Goal: Check status: Check status

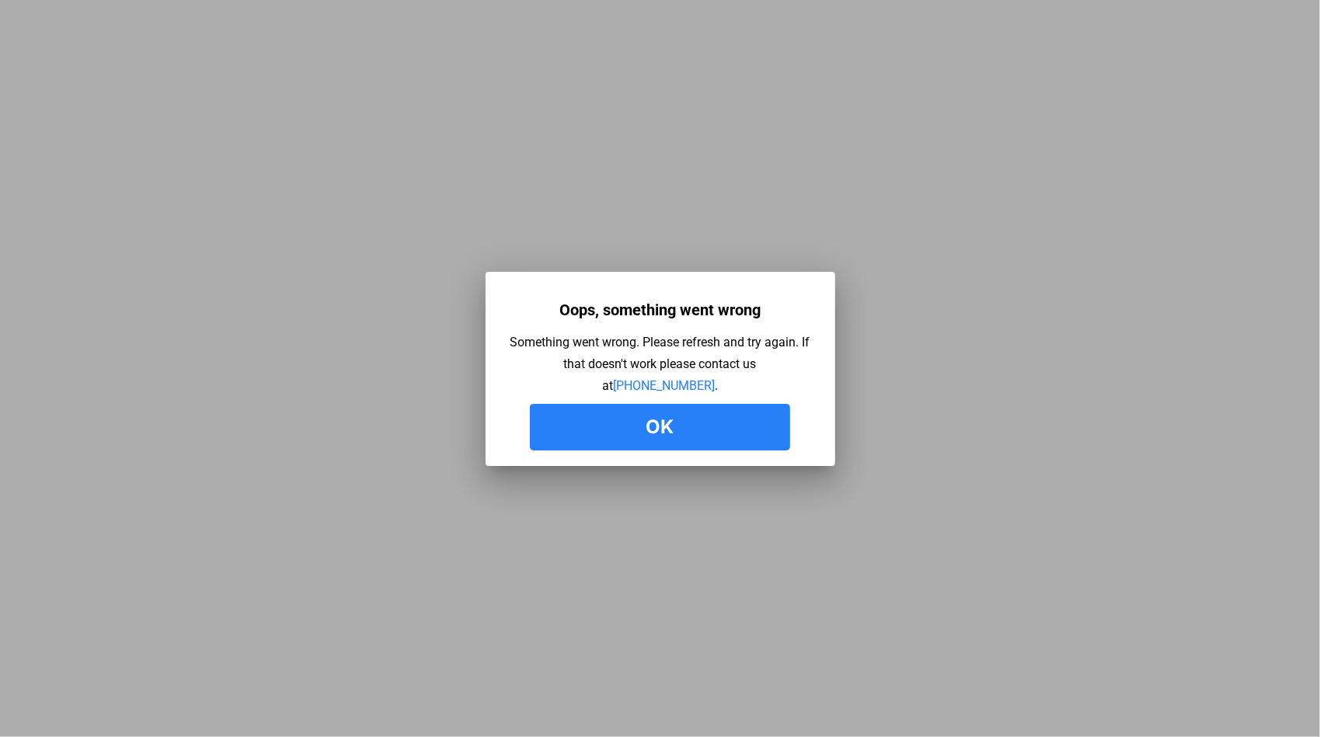
click at [671, 431] on button "Ok" at bounding box center [660, 427] width 260 height 47
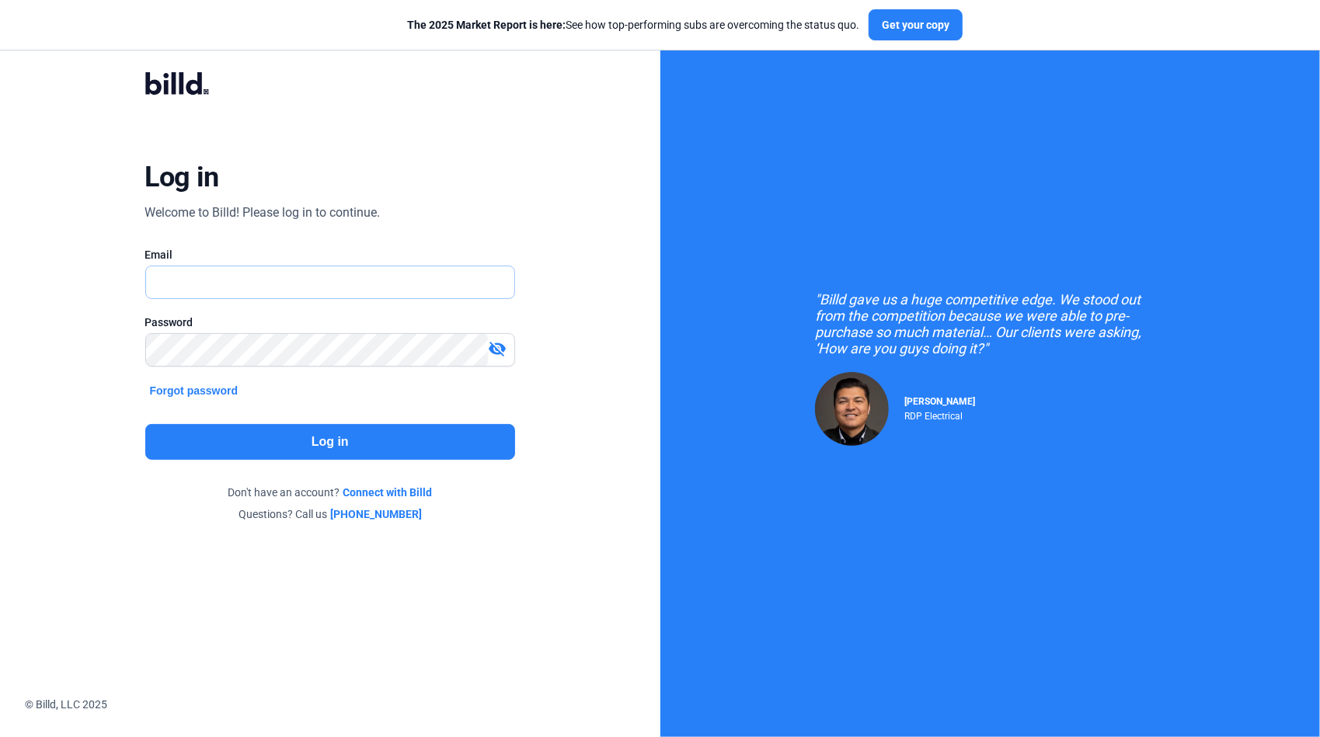
click at [222, 283] on input "text" at bounding box center [322, 283] width 352 height 32
type input "gus.lima@qualityfirstelectric.com"
click at [317, 445] on button "Log in" at bounding box center [330, 442] width 371 height 36
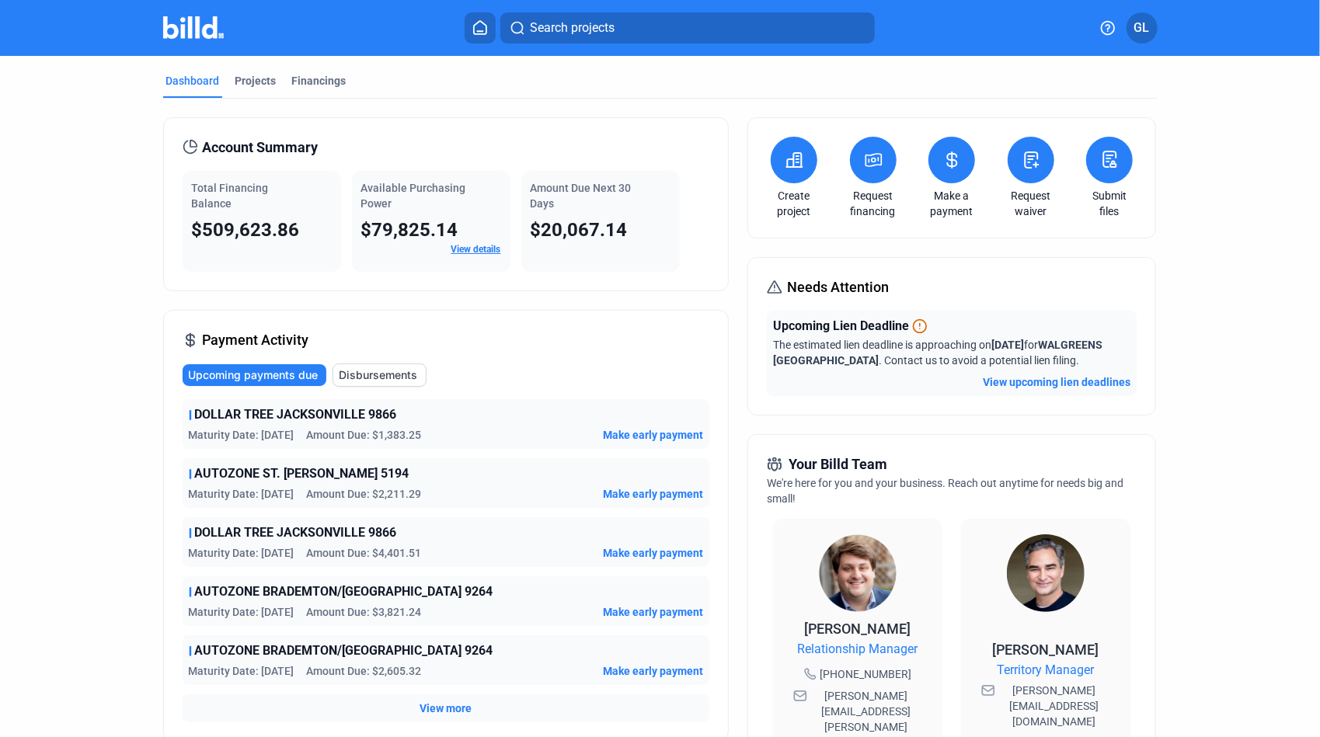
click at [564, 21] on span "Search projects" at bounding box center [572, 28] width 85 height 19
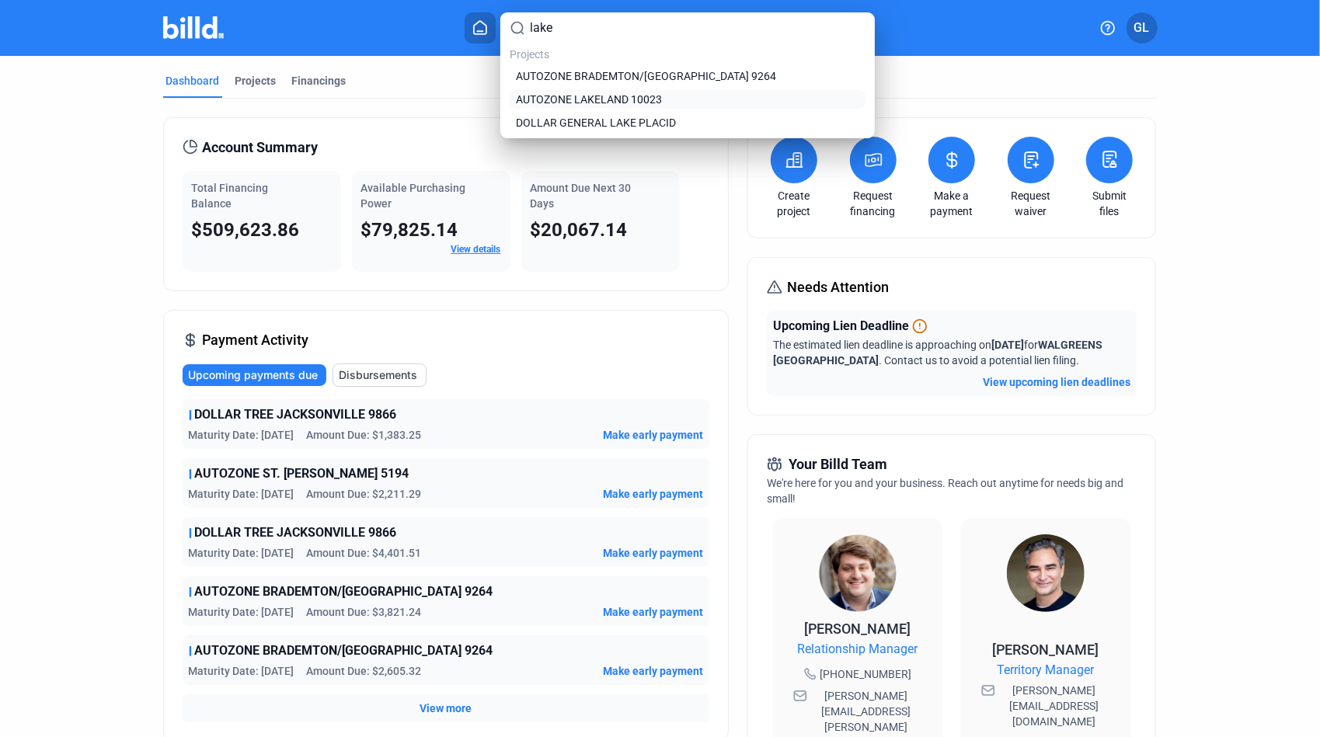
type input "lake"
click at [584, 103] on span "AUTOZONE LAKELAND 10023" at bounding box center [589, 100] width 146 height 16
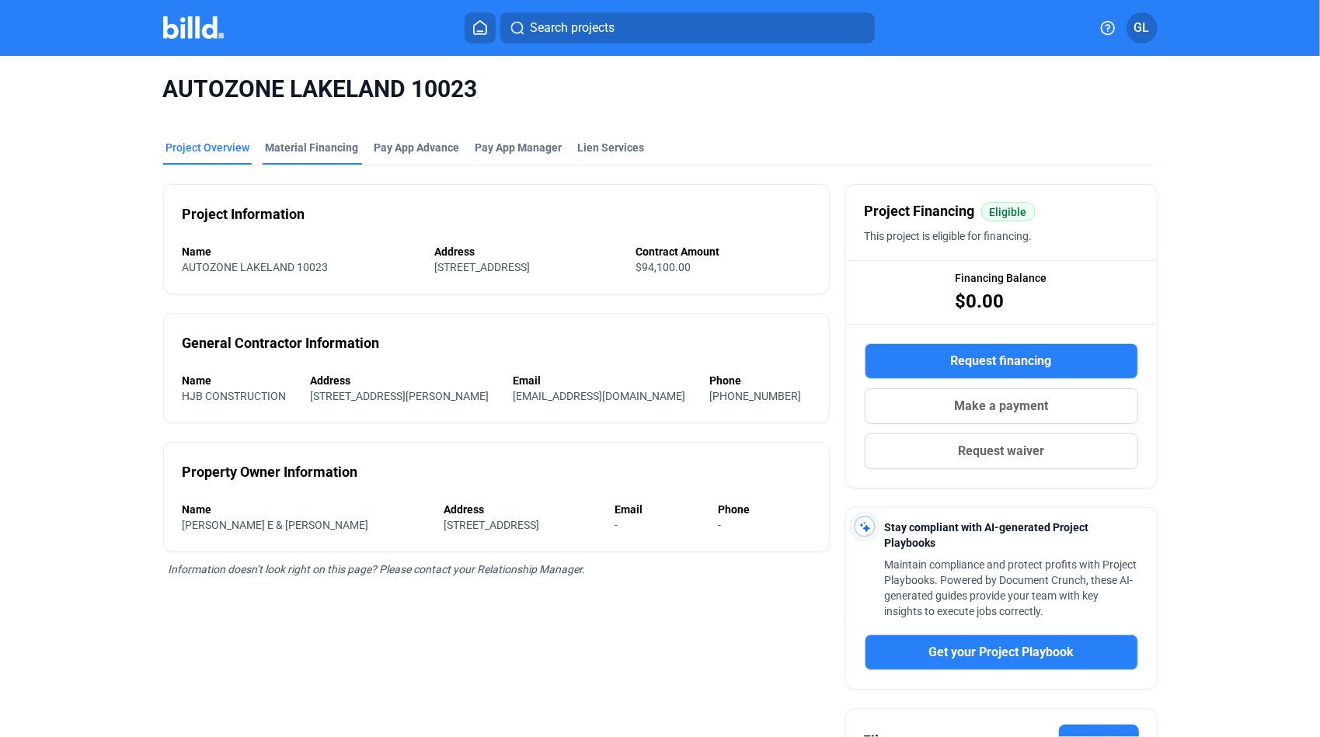
click at [340, 145] on div "Material Financing" at bounding box center [312, 148] width 93 height 16
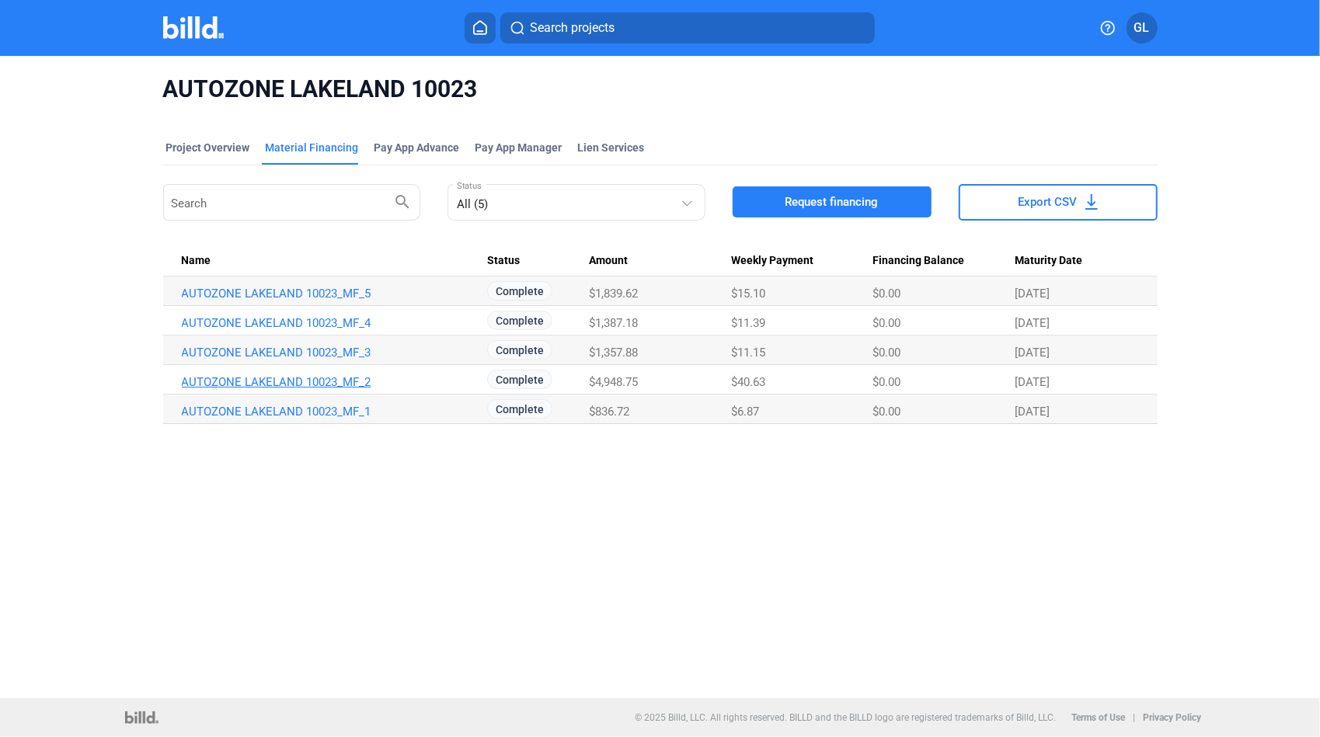
click at [308, 383] on link "AUTOZONE LAKELAND 10023_MF_2" at bounding box center [332, 382] width 301 height 14
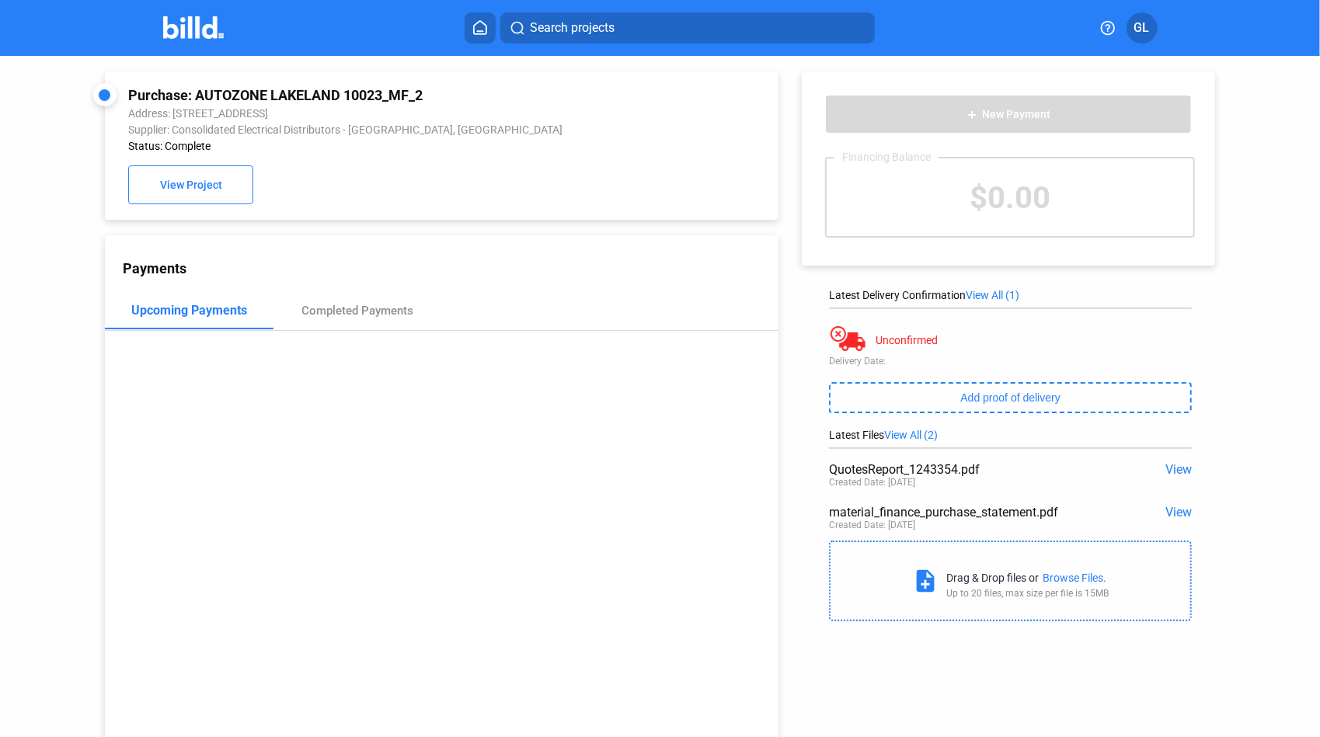
click at [1171, 468] on span "View" at bounding box center [1179, 469] width 26 height 15
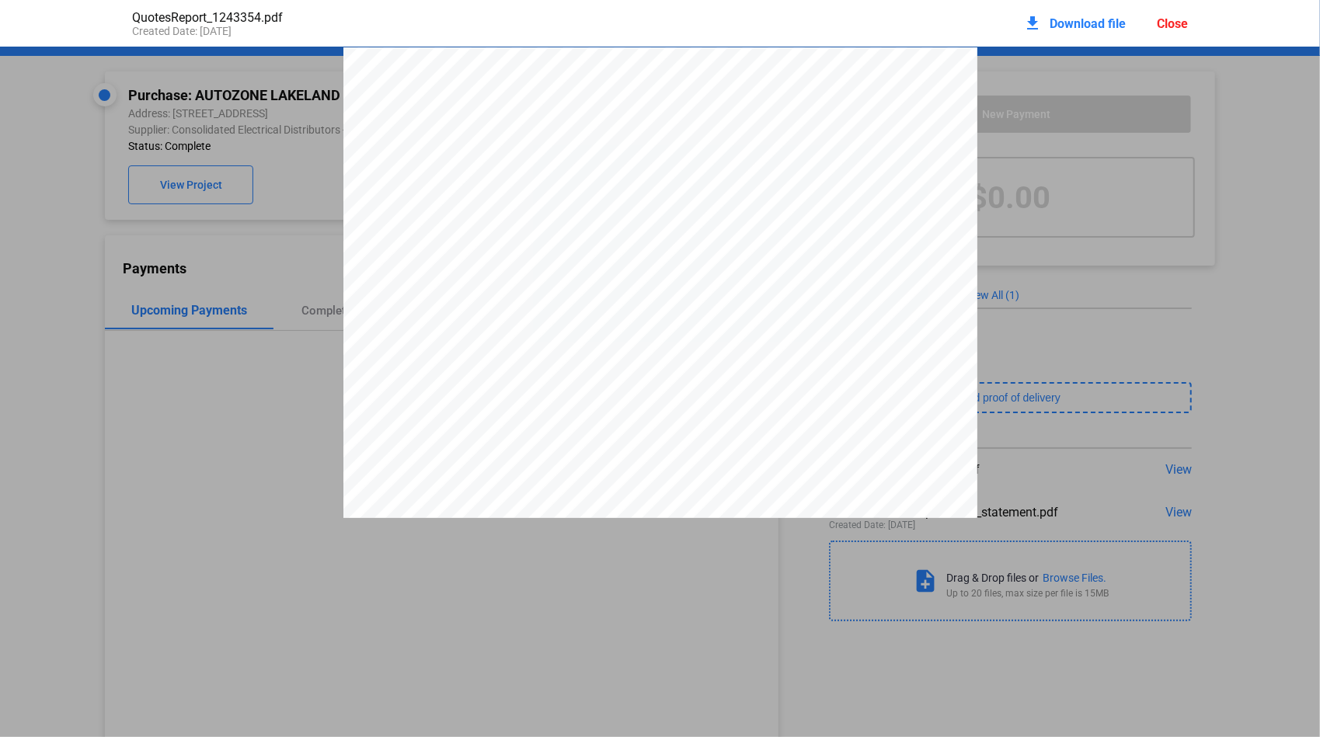
scroll to position [8, 0]
click at [1168, 22] on div "Close" at bounding box center [1172, 23] width 31 height 15
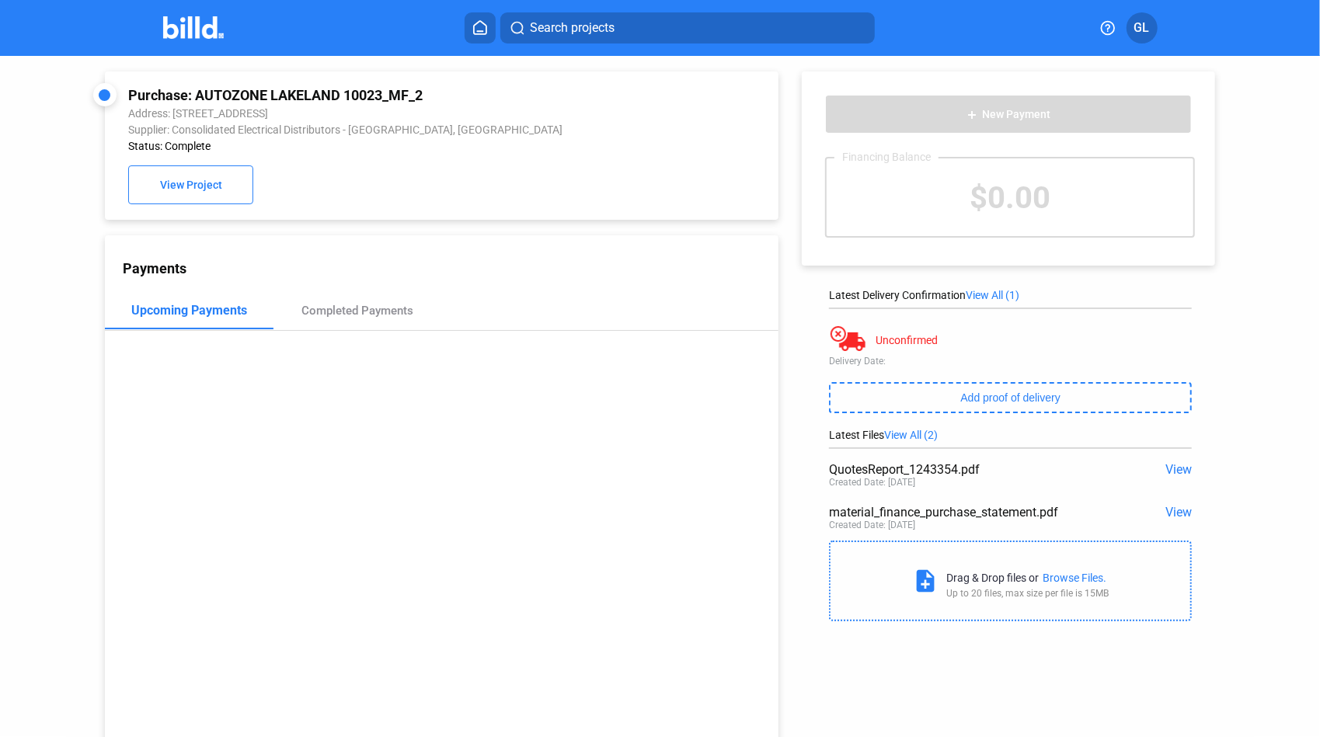
click at [1169, 464] on span "View" at bounding box center [1179, 469] width 26 height 15
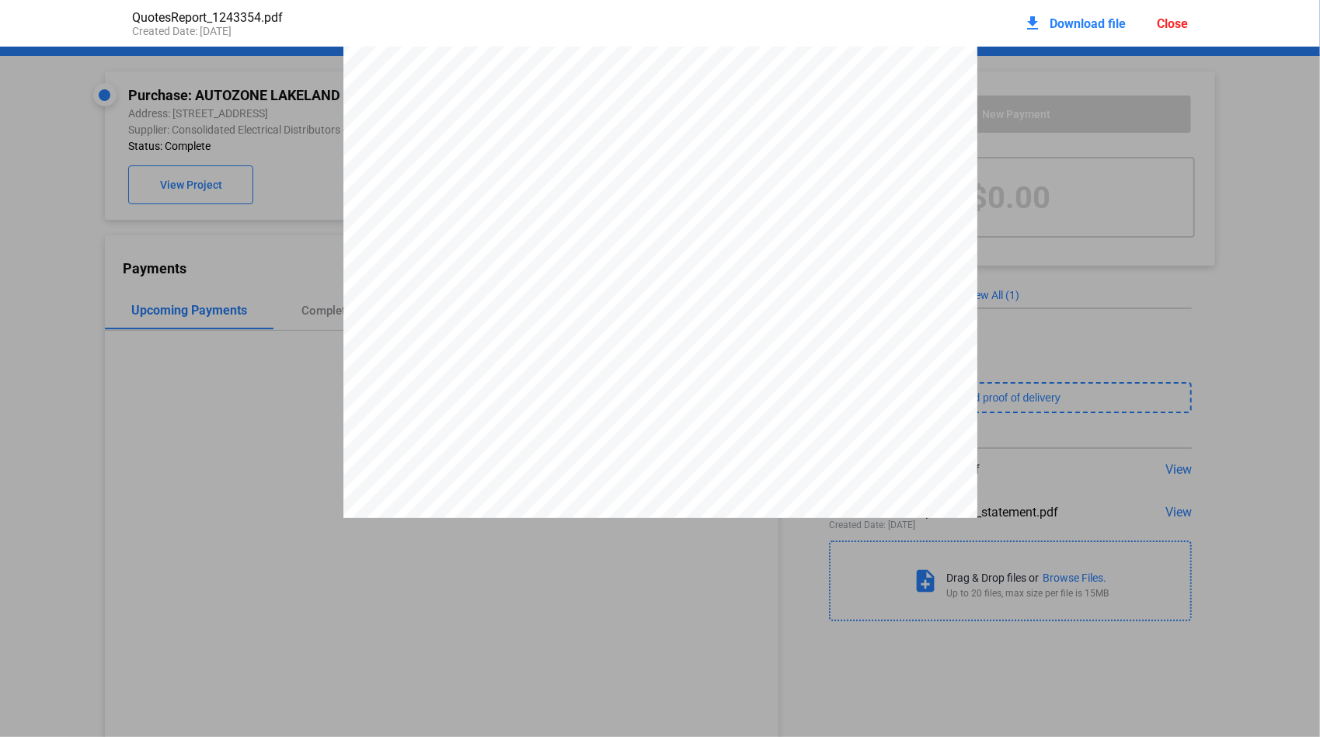
click at [1168, 25] on div "Close" at bounding box center [1172, 23] width 31 height 15
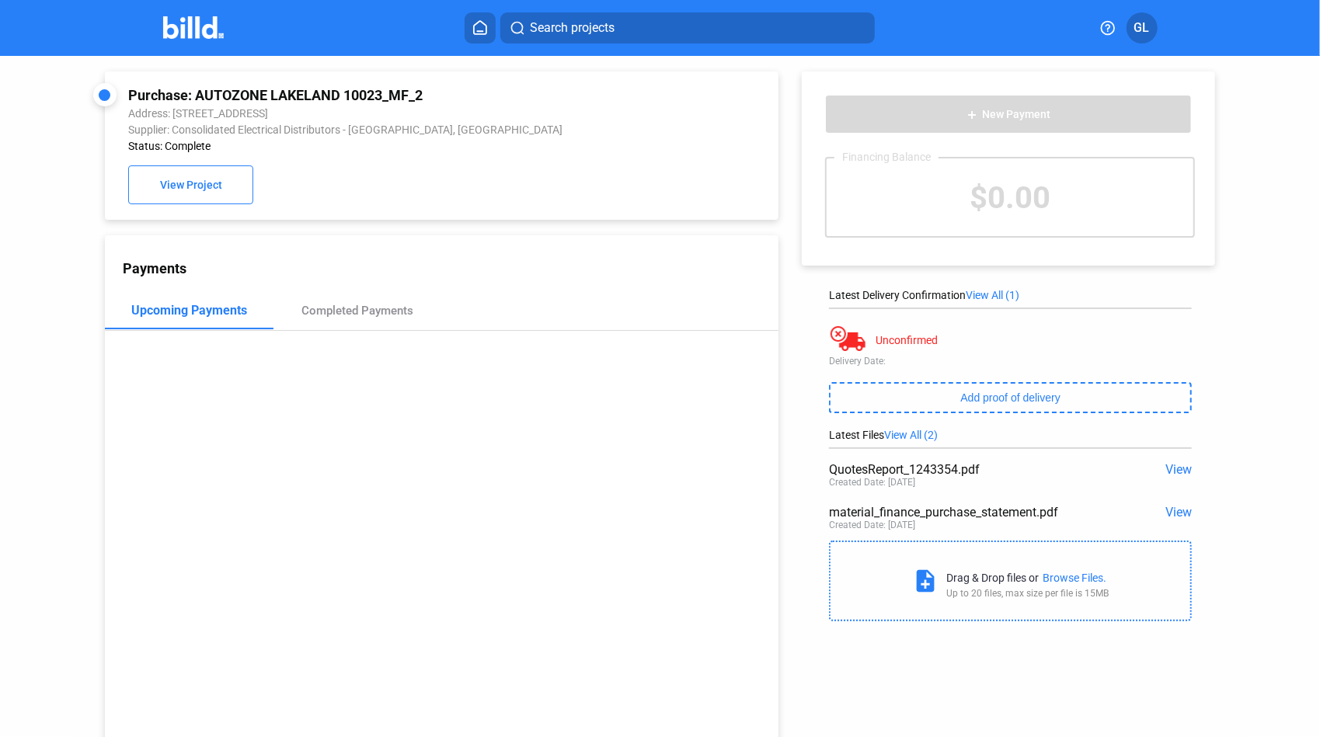
click at [533, 37] on button "Search projects" at bounding box center [687, 27] width 375 height 31
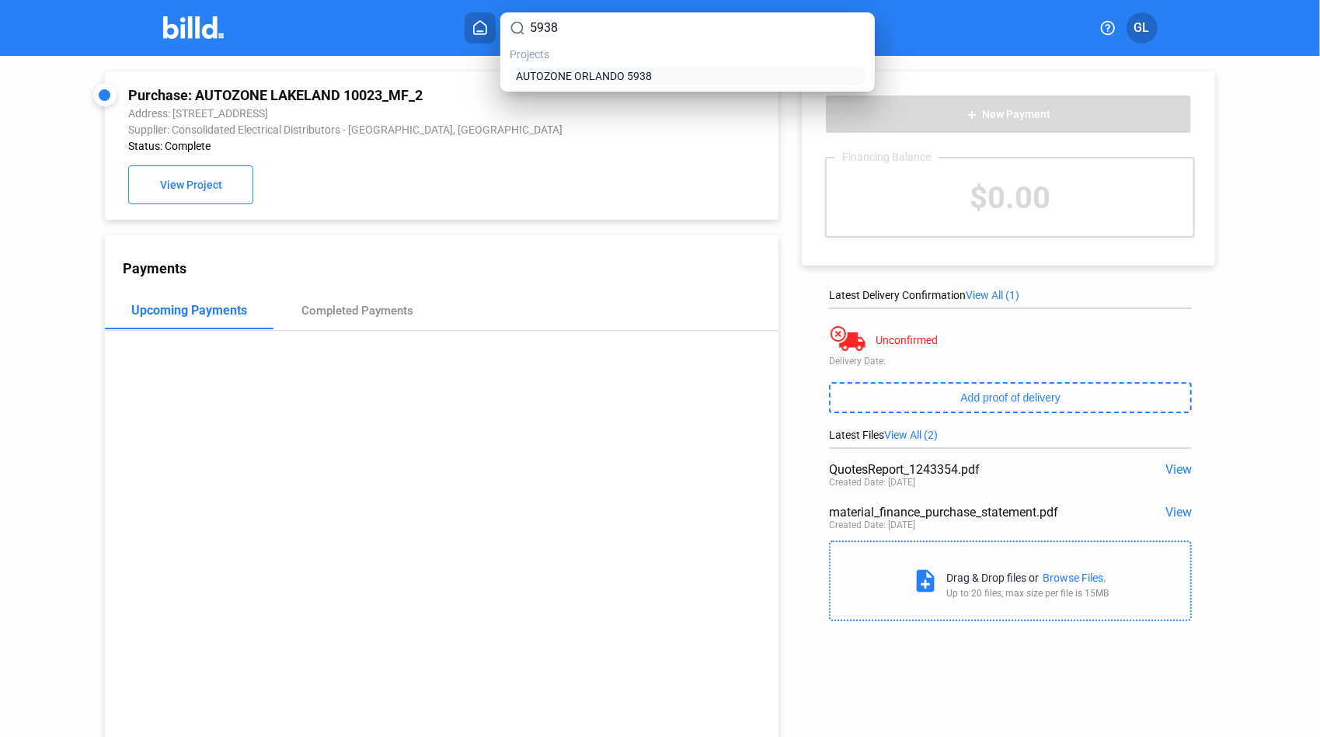
type input "5938"
click at [539, 78] on span "AUTOZONE ORLANDO 5938" at bounding box center [584, 76] width 136 height 16
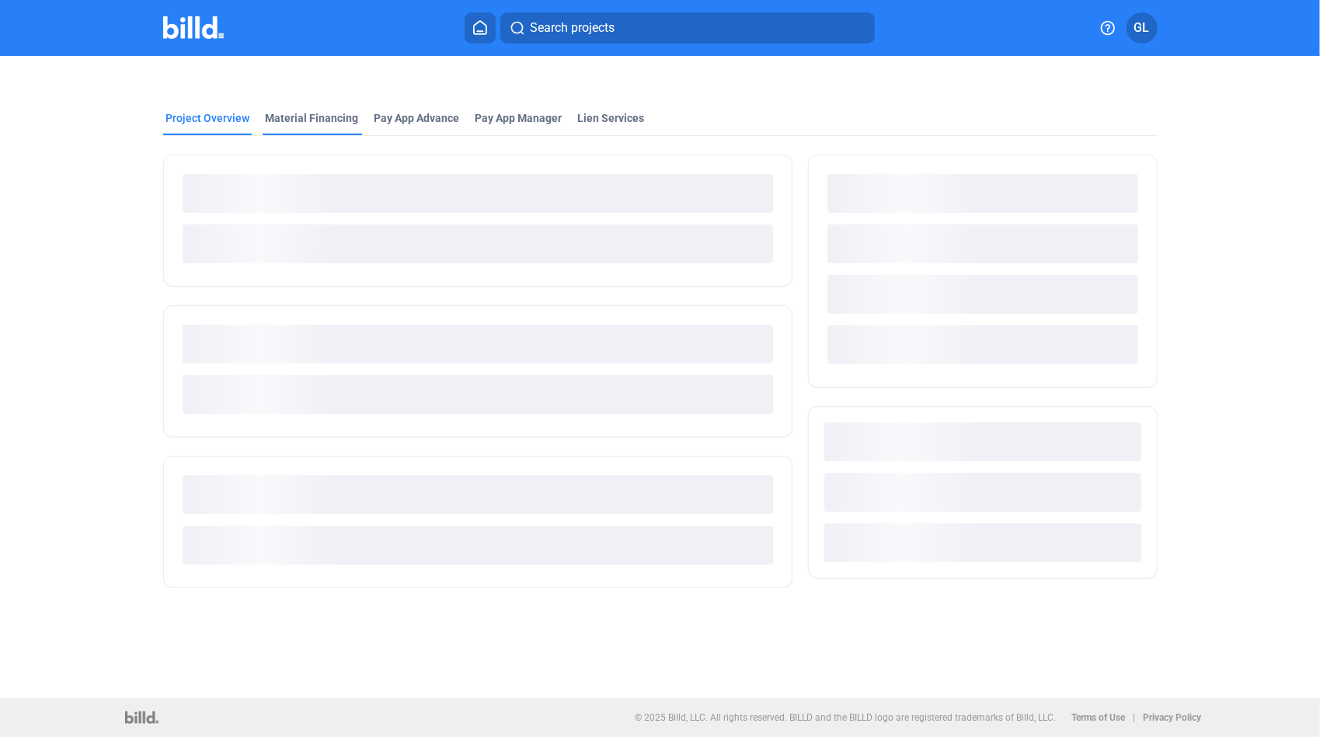
click at [301, 120] on div "Material Financing" at bounding box center [312, 118] width 93 height 16
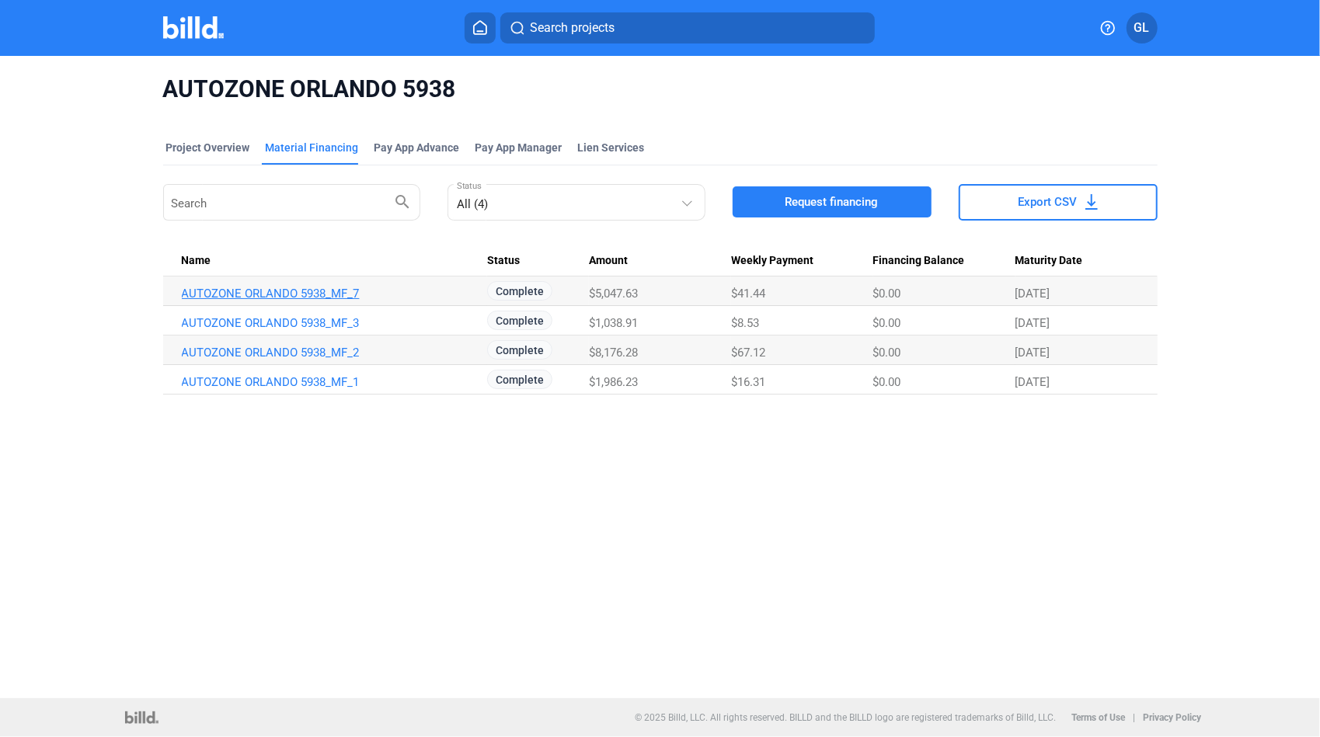
click at [347, 291] on link "AUTOZONE ORLANDO 5938_MF_7" at bounding box center [332, 294] width 301 height 14
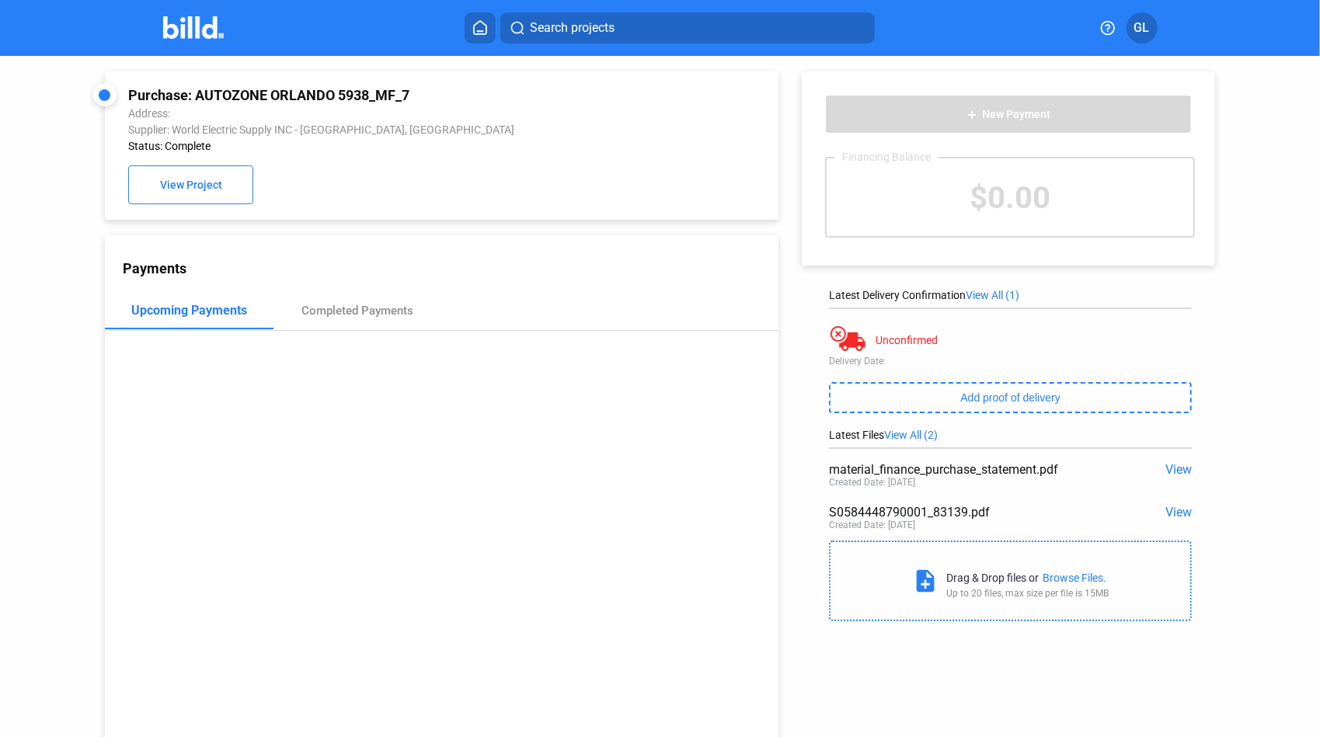
click at [1182, 512] on span "View" at bounding box center [1179, 512] width 26 height 15
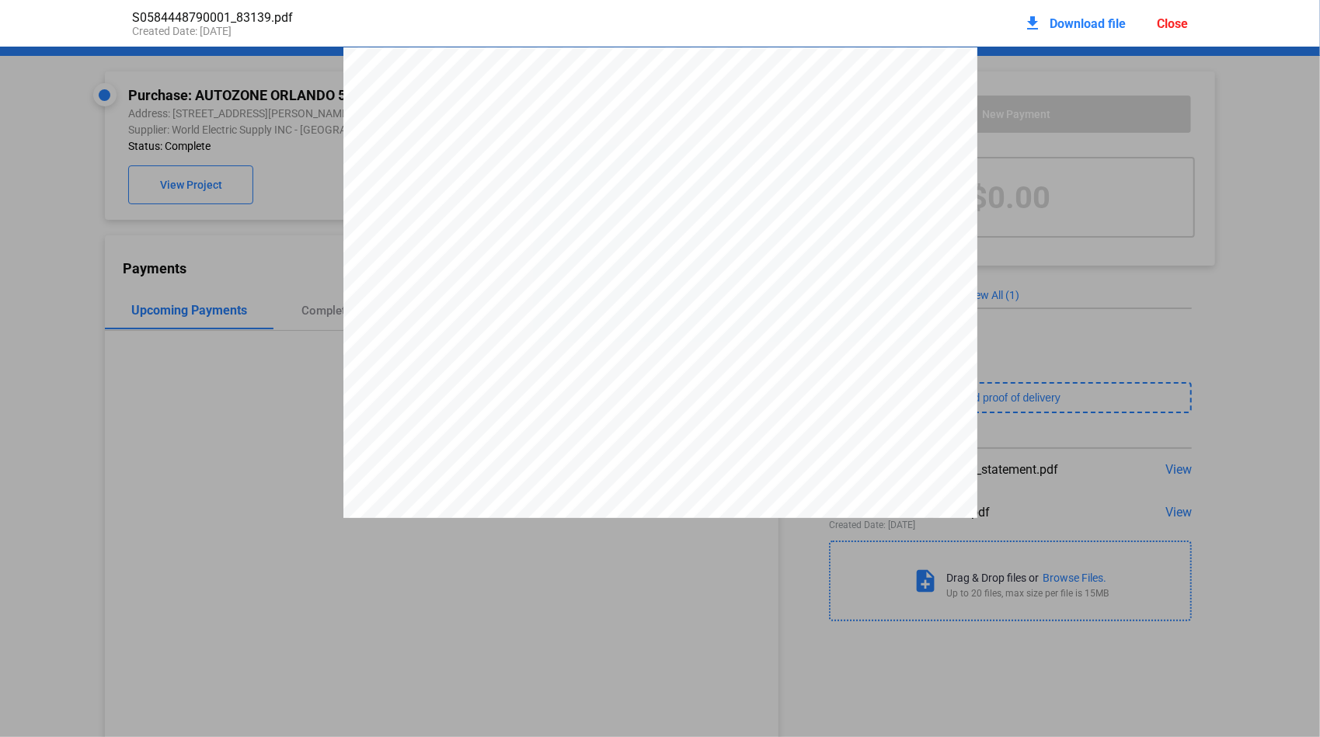
scroll to position [8, 0]
drag, startPoint x: 858, startPoint y: 135, endPoint x: 931, endPoint y: 134, distance: 73.1
click at [931, 133] on span "S058444879" at bounding box center [903, 126] width 82 height 12
drag, startPoint x: 931, startPoint y: 134, endPoint x: 914, endPoint y: 134, distance: 17.1
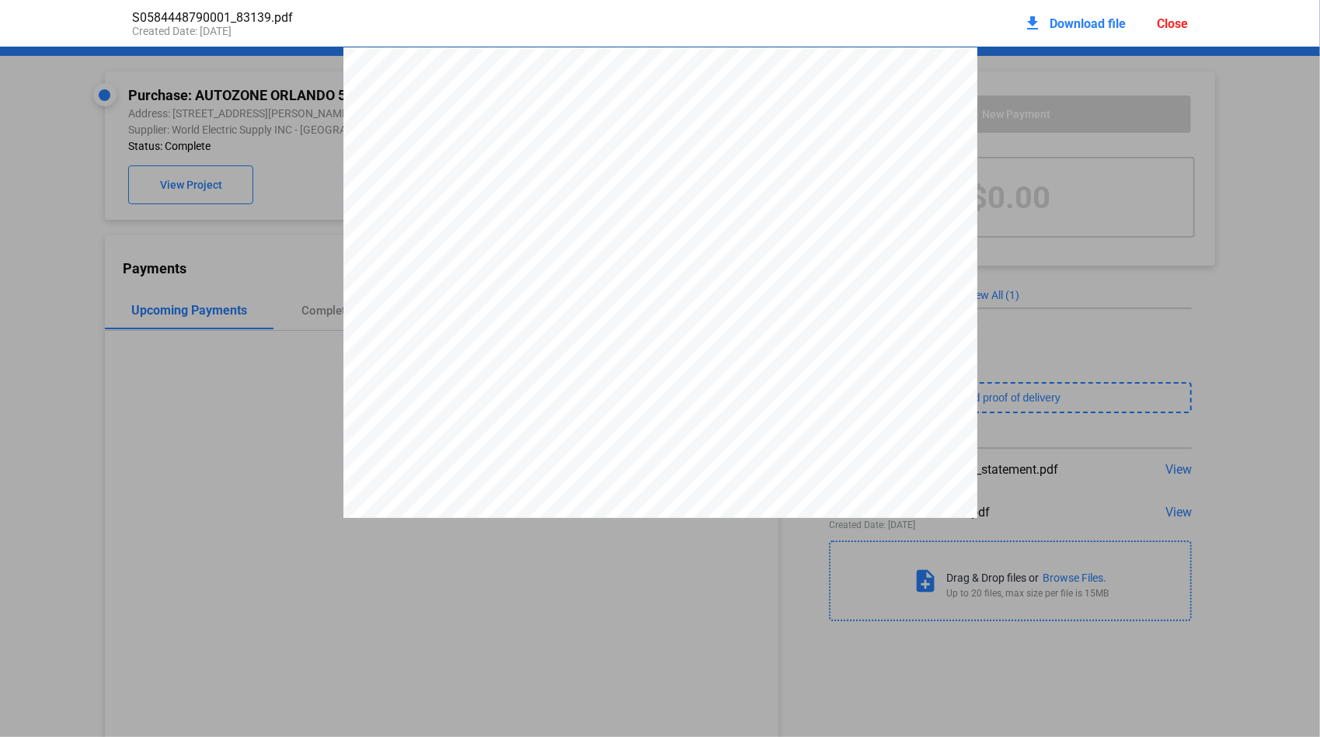
click at [1169, 21] on div "Close" at bounding box center [1172, 23] width 31 height 15
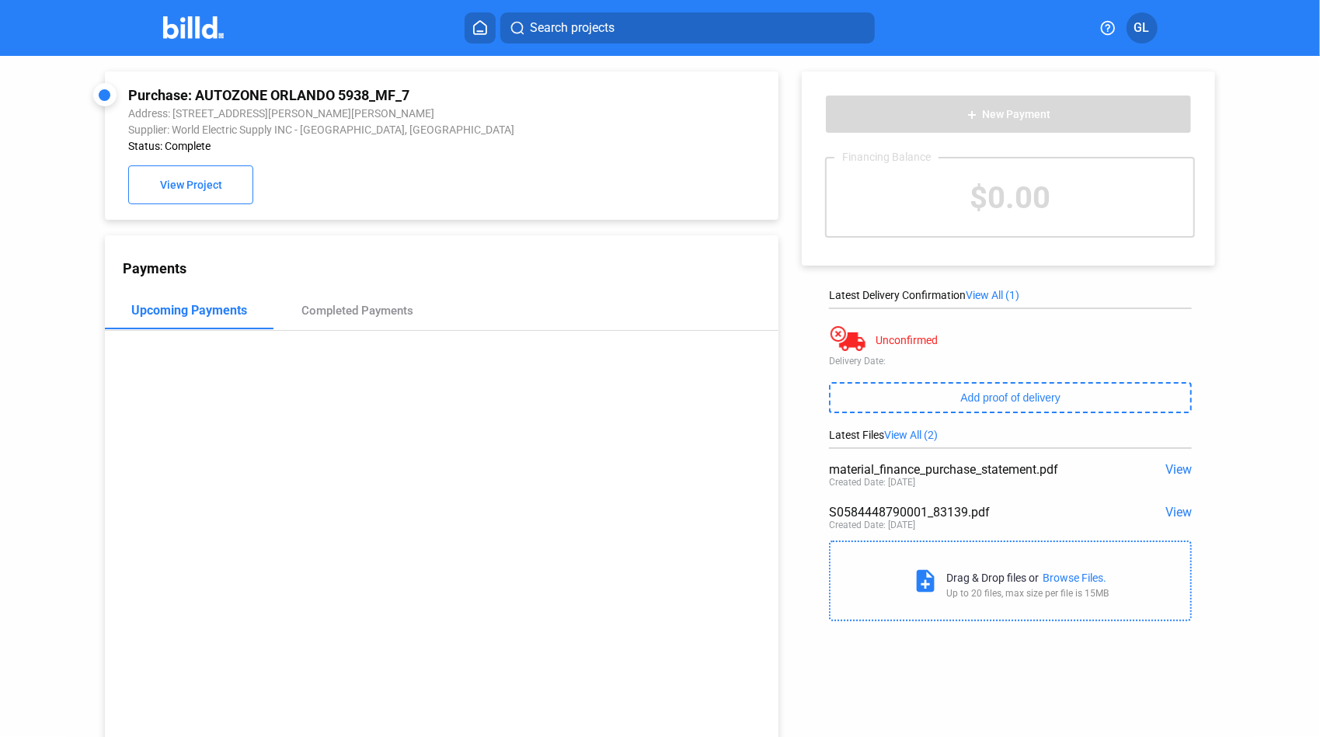
click at [553, 31] on span "Search projects" at bounding box center [572, 28] width 85 height 19
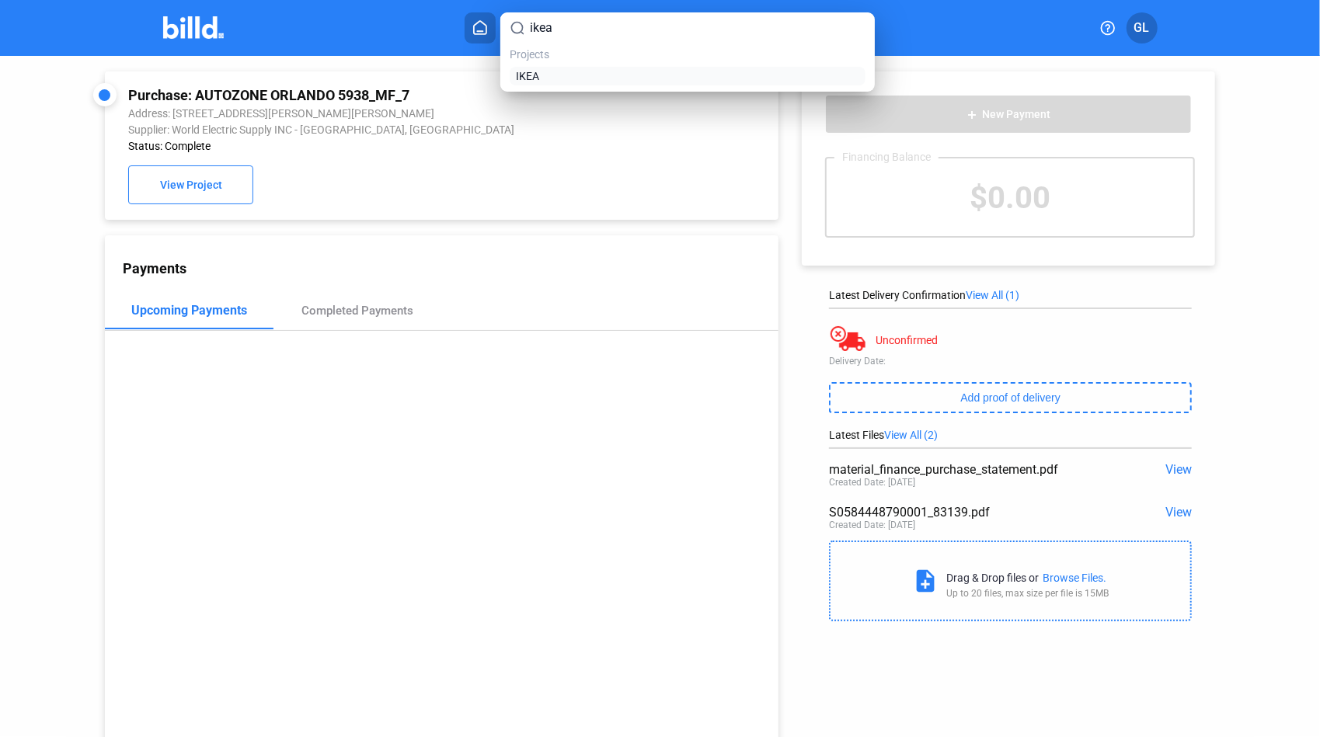
type input "ikea"
click at [538, 81] on span "IKEA" at bounding box center [527, 76] width 23 height 16
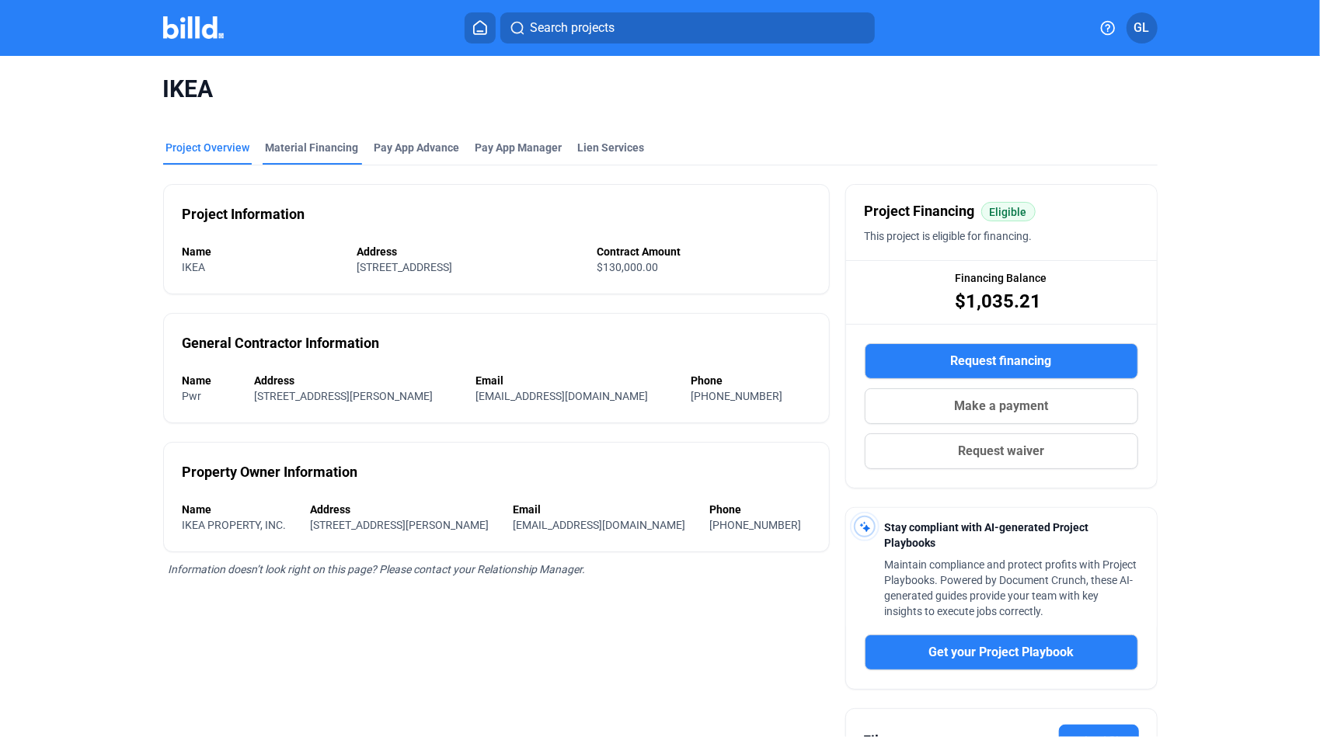
click at [309, 149] on div "Material Financing" at bounding box center [312, 148] width 93 height 16
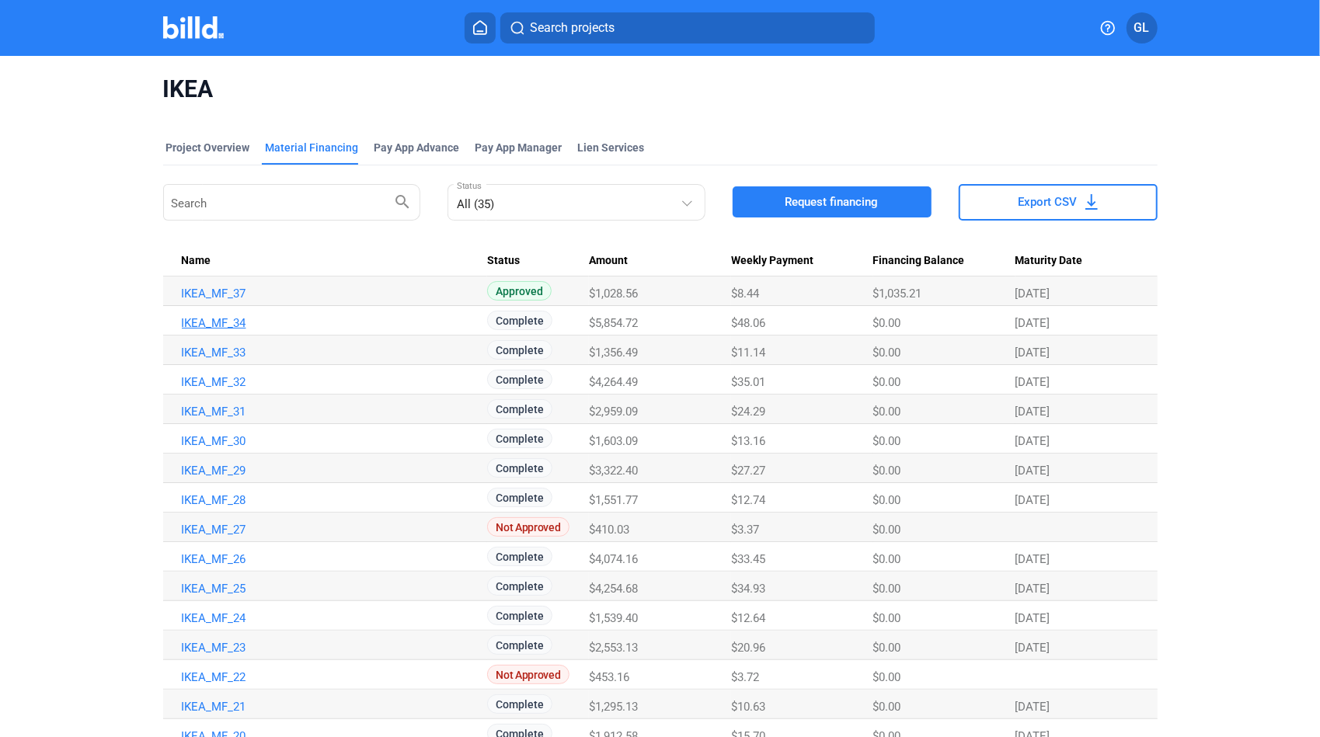
click at [224, 325] on link "IKEA_MF_34" at bounding box center [332, 323] width 301 height 14
